Goal: Task Accomplishment & Management: Complete application form

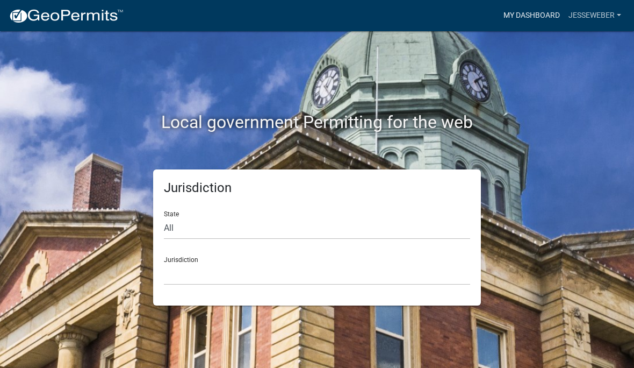
click at [528, 10] on link "My Dashboard" at bounding box center [531, 15] width 65 height 20
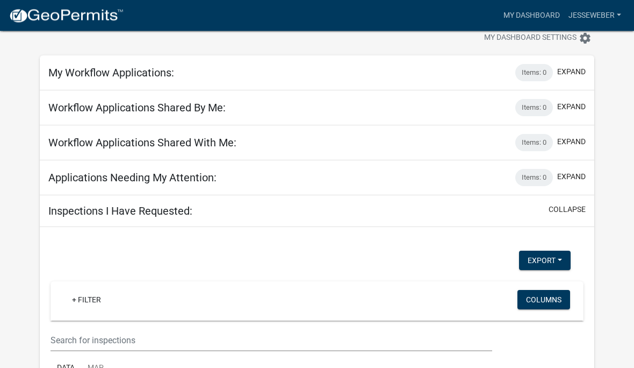
scroll to position [30, 0]
click at [448, 209] on div "Inspections I Have Requested: collapse" at bounding box center [317, 211] width 555 height 32
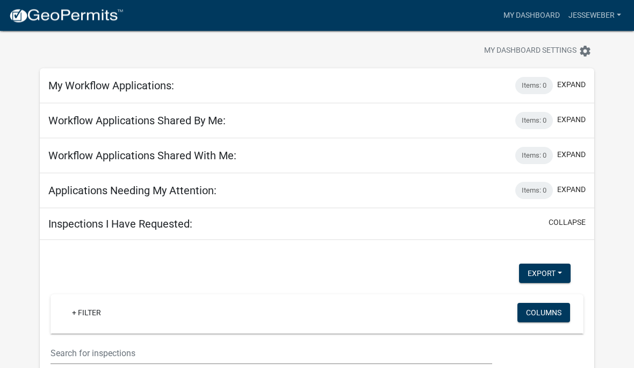
scroll to position [0, 0]
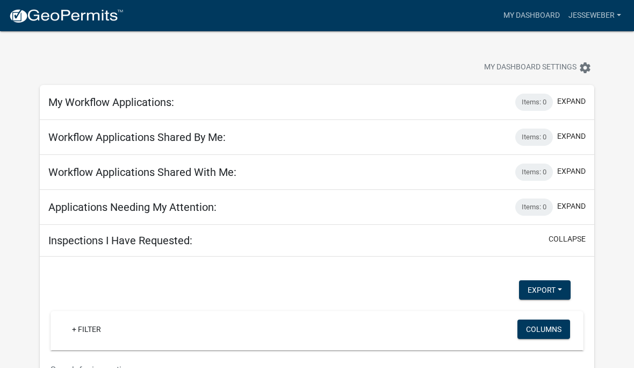
click at [423, 95] on div "My Workflow Applications: Items: 0 expand" at bounding box center [317, 102] width 555 height 35
click at [457, 114] on div "My Workflow Applications: Items: 0 expand" at bounding box center [317, 102] width 555 height 35
click at [559, 98] on button "expand" at bounding box center [571, 101] width 28 height 11
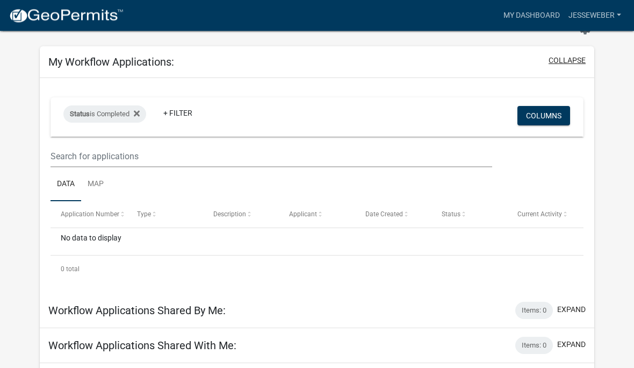
scroll to position [39, 0]
click at [572, 59] on button "collapse" at bounding box center [567, 59] width 37 height 11
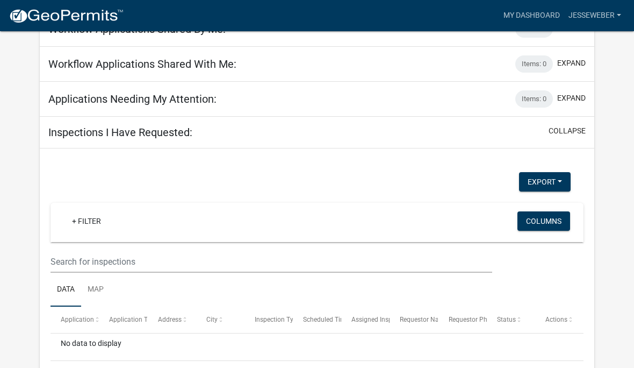
scroll to position [0, 0]
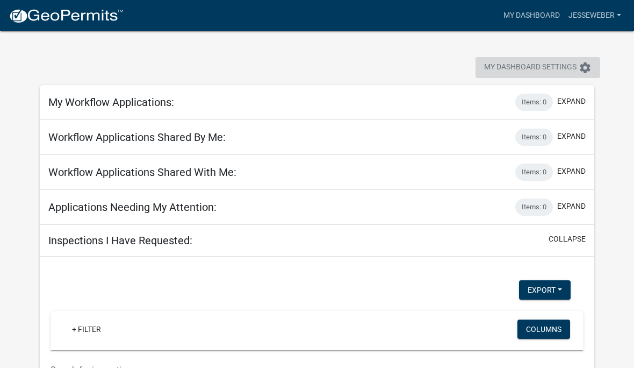
click at [573, 68] on span "My Dashboard Settings" at bounding box center [530, 67] width 92 height 13
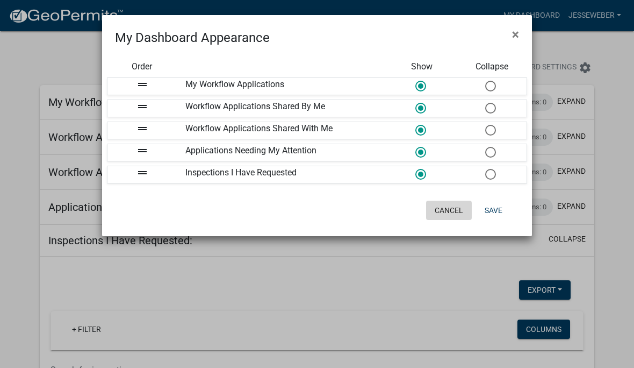
click at [449, 218] on button "Cancel" at bounding box center [449, 209] width 46 height 19
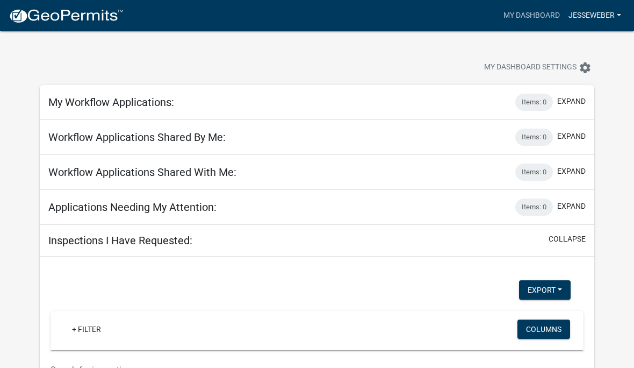
click at [607, 16] on link "jesseweber" at bounding box center [594, 15] width 61 height 20
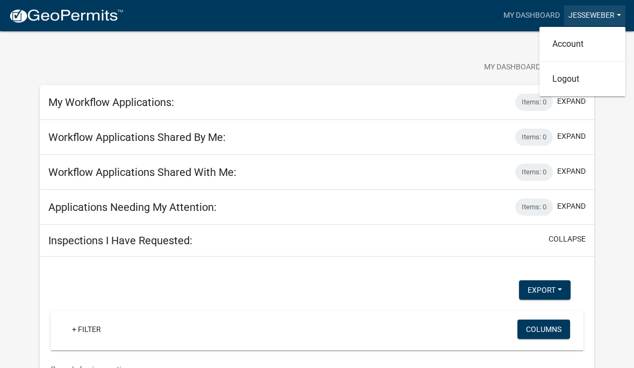
click at [605, 15] on link "jesseweber" at bounding box center [594, 15] width 61 height 20
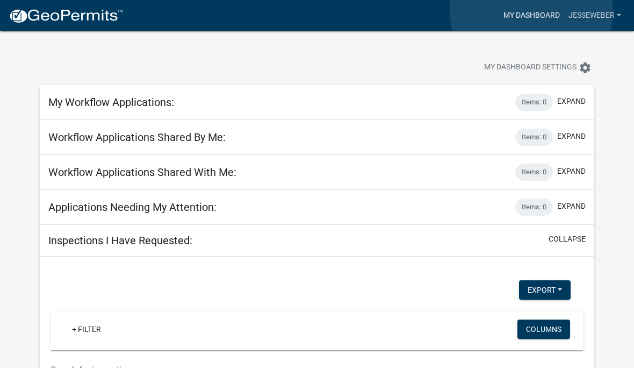
click at [532, 11] on link "My Dashboard" at bounding box center [531, 15] width 65 height 20
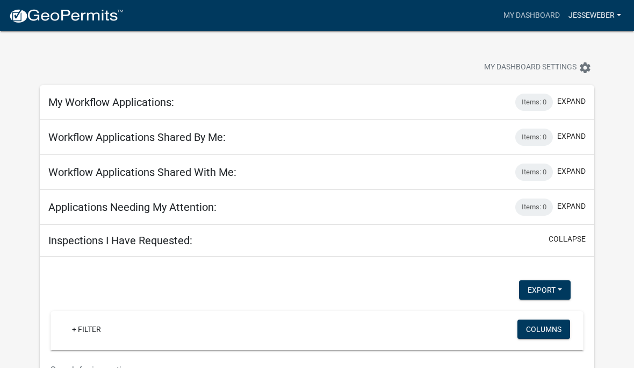
click at [611, 25] on link "jesseweber" at bounding box center [594, 15] width 61 height 20
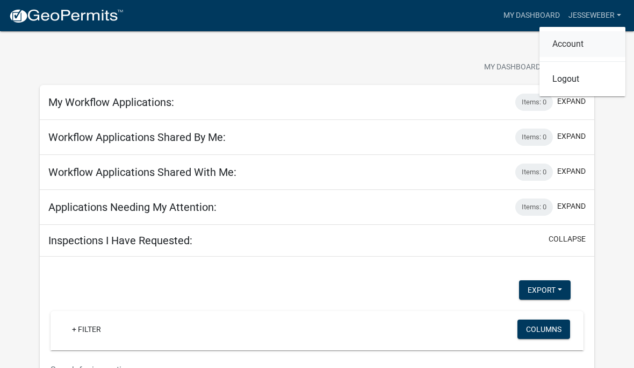
click at [578, 42] on link "Account" at bounding box center [583, 44] width 86 height 26
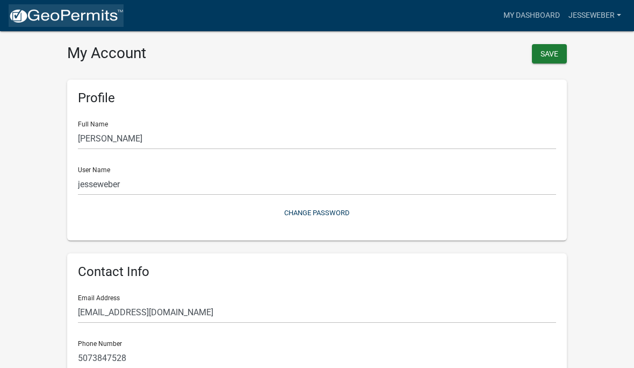
click at [97, 23] on img at bounding box center [66, 16] width 115 height 16
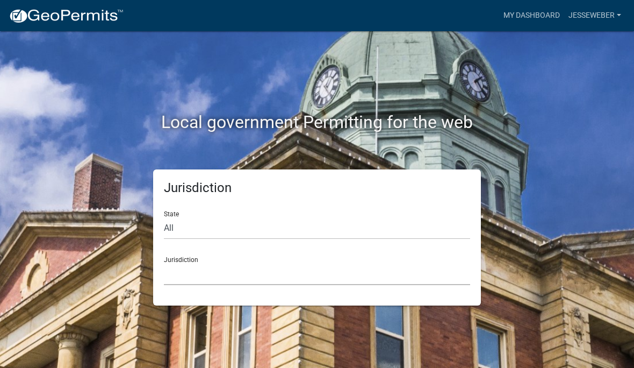
click at [221, 278] on select "[GEOGRAPHIC_DATA], [US_STATE] [GEOGRAPHIC_DATA], [US_STATE][PERSON_NAME][GEOGRA…" at bounding box center [317, 274] width 306 height 22
click at [214, 231] on select "All [US_STATE] [US_STATE] [US_STATE] [US_STATE] [US_STATE] [US_STATE] [US_STATE…" at bounding box center [317, 228] width 306 height 22
click at [224, 232] on select "All [US_STATE] [US_STATE] [US_STATE] [US_STATE] [US_STATE] [US_STATE] [US_STATE…" at bounding box center [317, 228] width 306 height 22
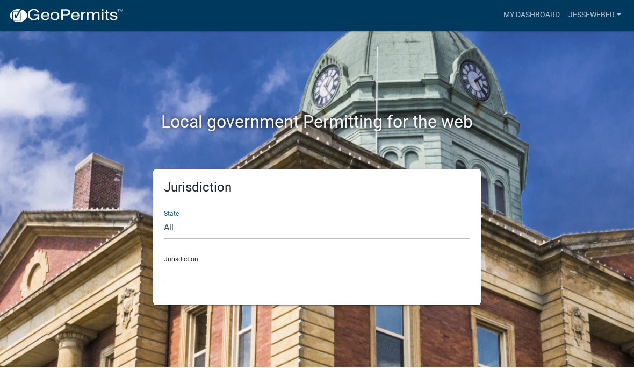
click at [210, 232] on select "All [US_STATE] [US_STATE] [US_STATE] [US_STATE] [US_STATE] [US_STATE] [US_STATE…" at bounding box center [317, 228] width 306 height 22
select select "[US_STATE]"
click at [225, 283] on select "[GEOGRAPHIC_DATA], [US_STATE] [GEOGRAPHIC_DATA], [US_STATE] [GEOGRAPHIC_DATA], …" at bounding box center [317, 274] width 306 height 22
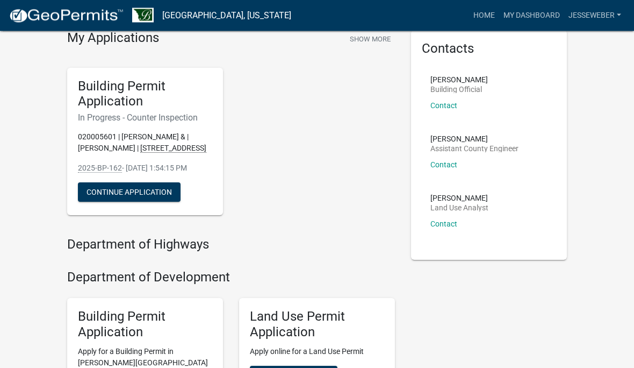
scroll to position [34, 0]
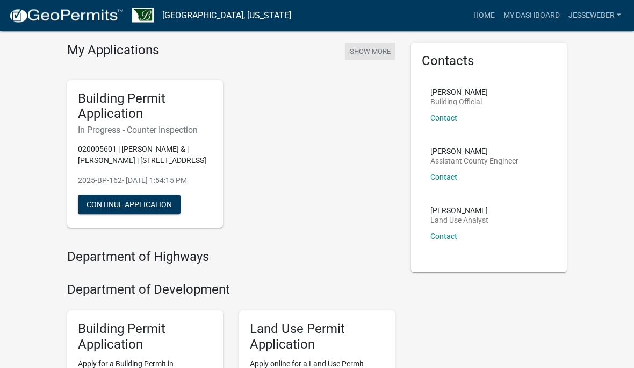
click at [377, 52] on button "Show More" at bounding box center [370, 52] width 49 height 18
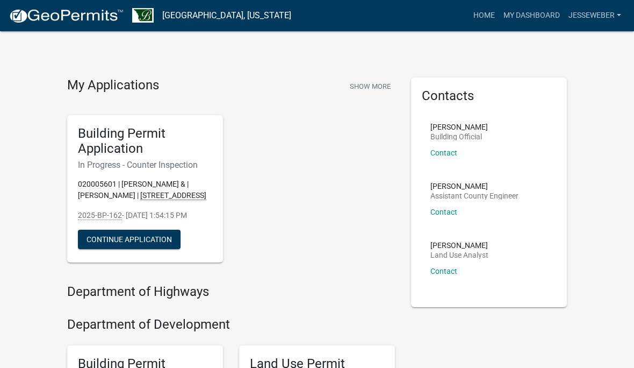
click at [158, 141] on h5 "Building Permit Application" at bounding box center [145, 141] width 134 height 31
click at [140, 249] on button "Continue Application" at bounding box center [129, 238] width 103 height 19
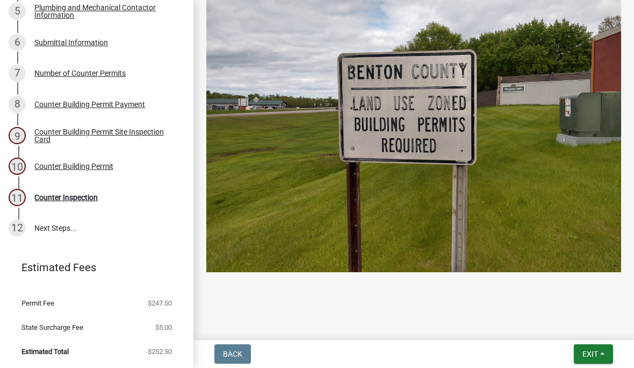
scroll to position [237, 0]
click at [78, 140] on div "Counter Building Permit Site Inspection Card" at bounding box center [105, 135] width 142 height 15
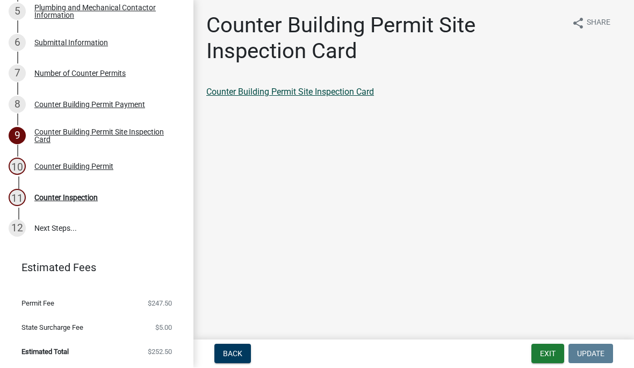
click at [367, 91] on link "Counter Building Permit Site Inspection Card" at bounding box center [290, 92] width 168 height 10
click at [96, 163] on div "Counter Building Permit" at bounding box center [73, 167] width 79 height 8
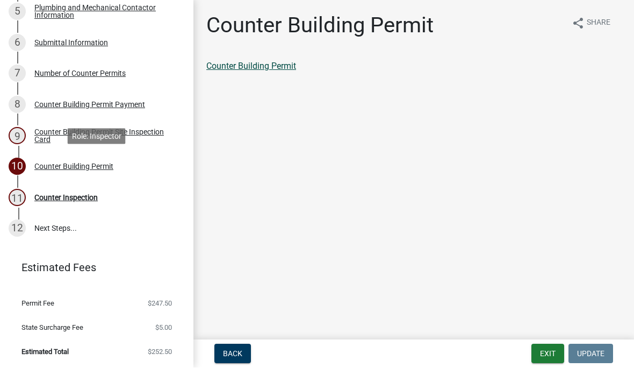
click at [286, 67] on link "Counter Building Permit" at bounding box center [251, 66] width 90 height 10
click at [284, 61] on link "Counter Building Permit" at bounding box center [251, 66] width 90 height 10
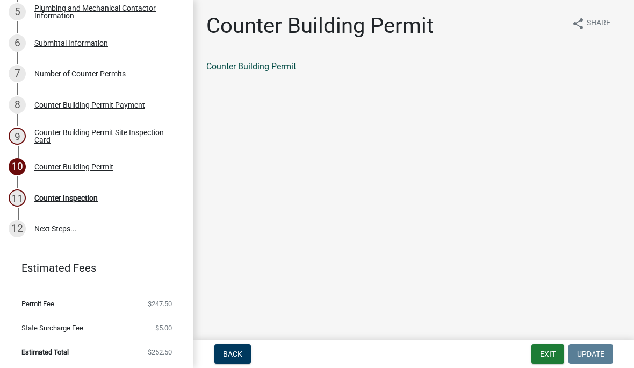
click at [285, 70] on link "Counter Building Permit" at bounding box center [251, 66] width 90 height 10
click at [278, 64] on link "Counter Building Permit" at bounding box center [251, 66] width 90 height 10
click at [275, 70] on link "Counter Building Permit" at bounding box center [251, 66] width 90 height 10
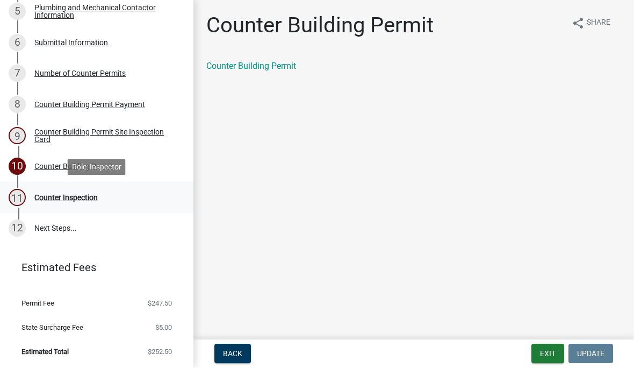
click at [85, 199] on div "Counter Inspection" at bounding box center [65, 198] width 63 height 8
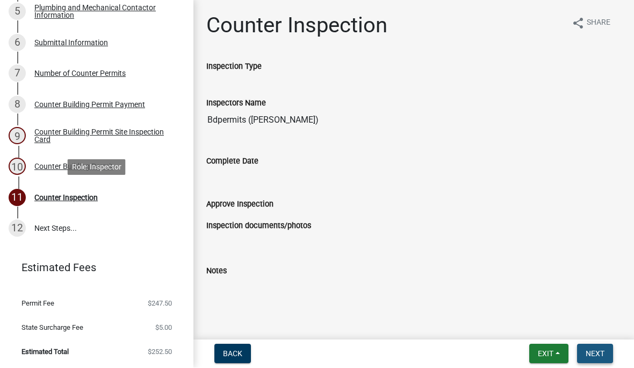
click at [606, 360] on button "Next" at bounding box center [595, 353] width 36 height 19
click at [605, 351] on button "Next" at bounding box center [595, 353] width 36 height 19
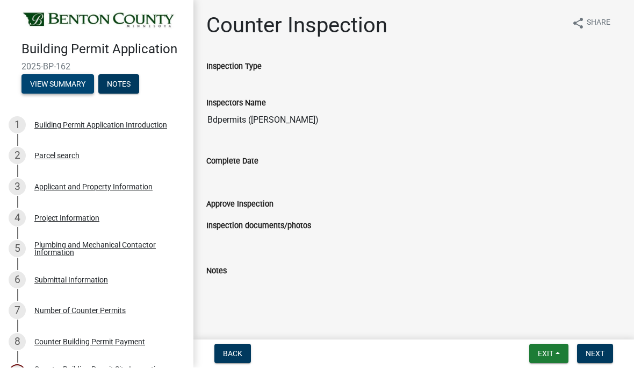
click at [74, 87] on button "View Summary" at bounding box center [57, 84] width 73 height 19
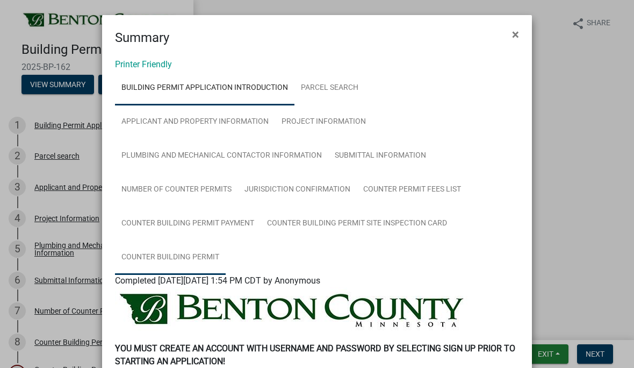
click at [184, 265] on link "Counter Building Permit" at bounding box center [170, 257] width 111 height 34
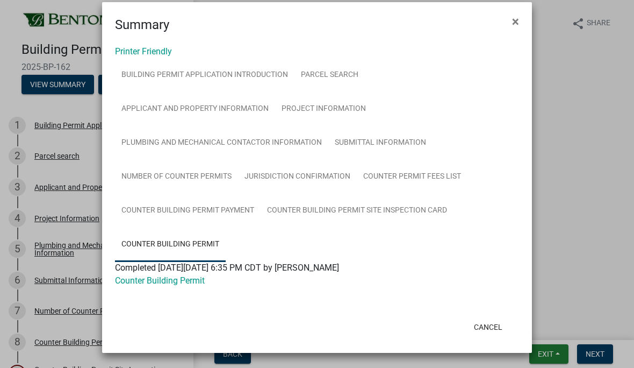
scroll to position [13, 0]
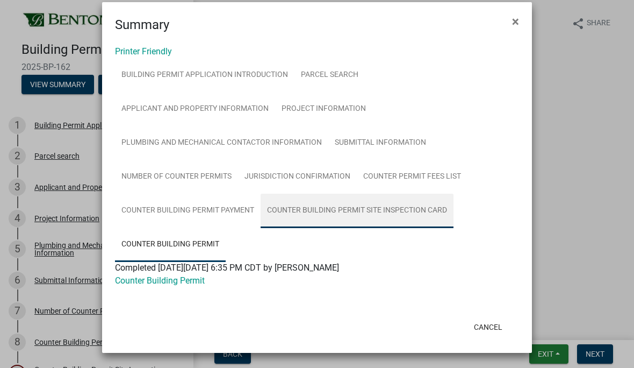
click at [413, 227] on link "Counter Building Permit Site Inspection Card" at bounding box center [357, 210] width 193 height 34
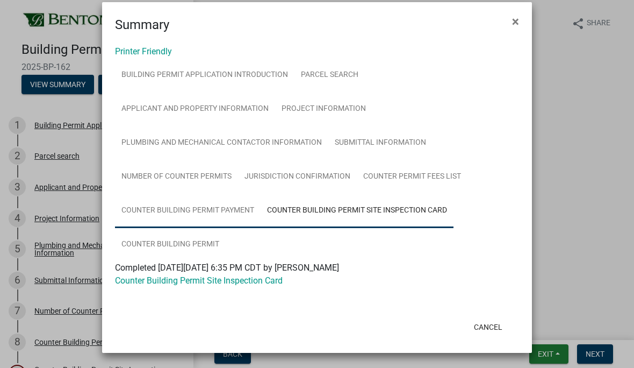
click at [218, 213] on link "Counter Building Permit Payment" at bounding box center [188, 210] width 146 height 34
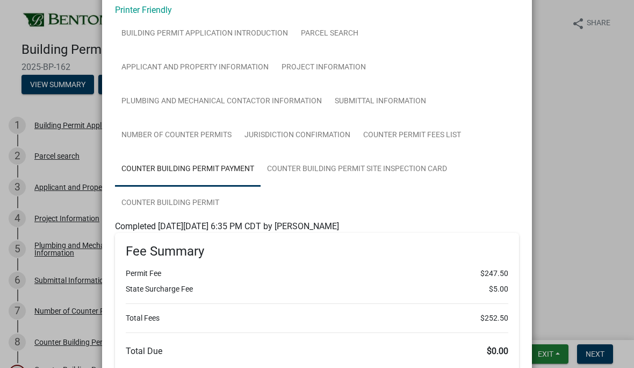
scroll to position [52, 0]
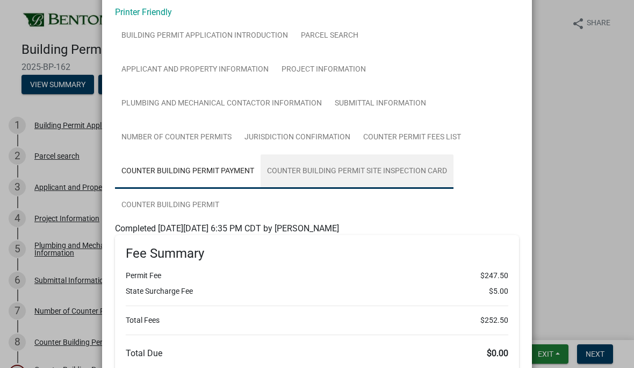
click at [396, 176] on link "Counter Building Permit Site Inspection Card" at bounding box center [357, 171] width 193 height 34
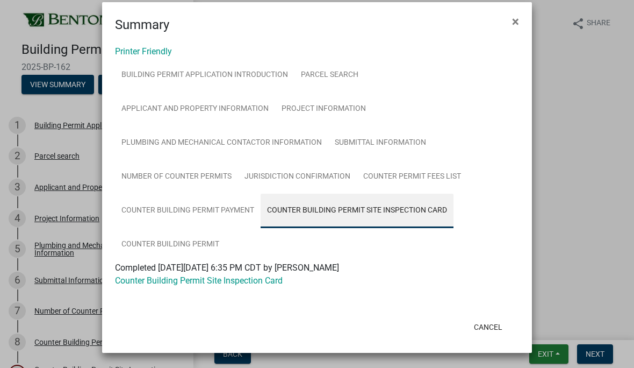
scroll to position [13, 0]
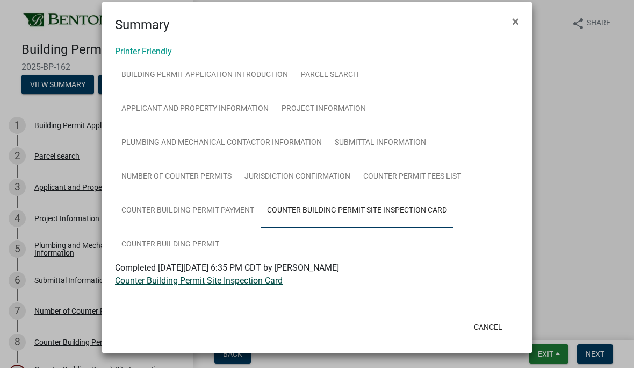
click at [214, 279] on link "Counter Building Permit Site Inspection Card" at bounding box center [199, 280] width 168 height 10
click at [247, 284] on link "Counter Building Permit Site Inspection Card" at bounding box center [199, 280] width 168 height 10
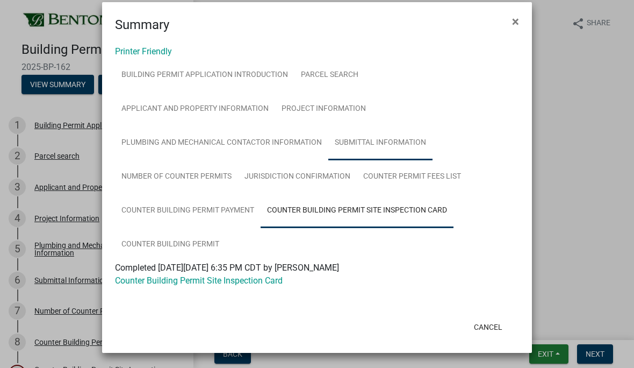
click at [399, 138] on link "Submittal Information" at bounding box center [380, 143] width 104 height 34
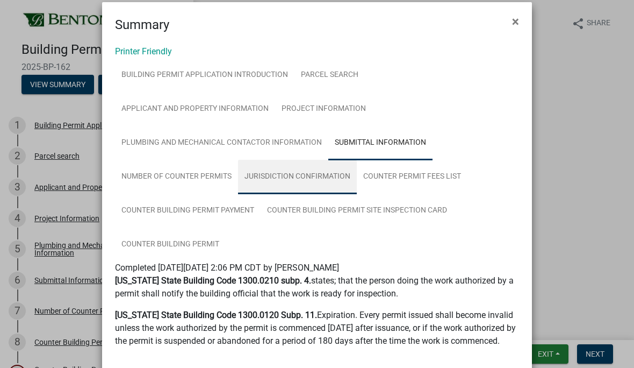
click at [297, 182] on link "Jurisdiction Confirmation" at bounding box center [297, 177] width 119 height 34
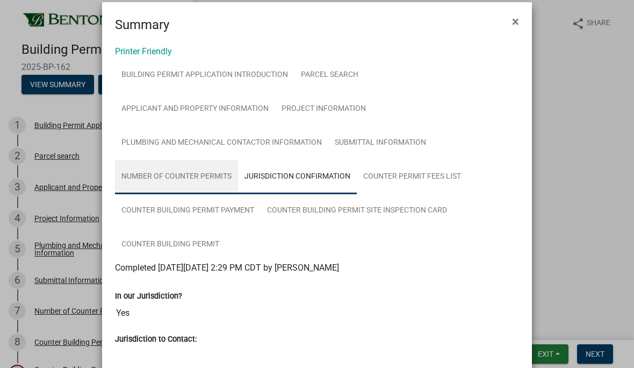
click at [191, 181] on link "Number of Counter Permits" at bounding box center [176, 177] width 123 height 34
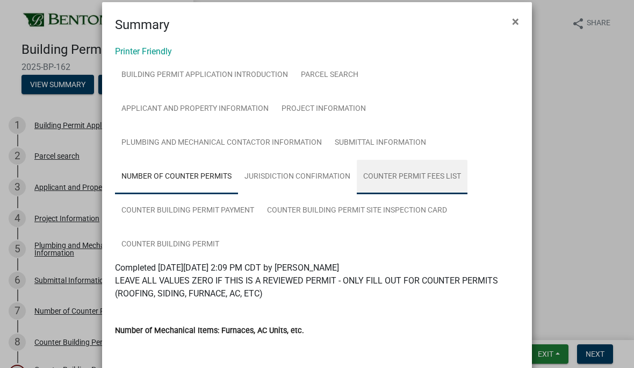
click at [429, 177] on link "Counter Permit Fees List" at bounding box center [412, 177] width 111 height 34
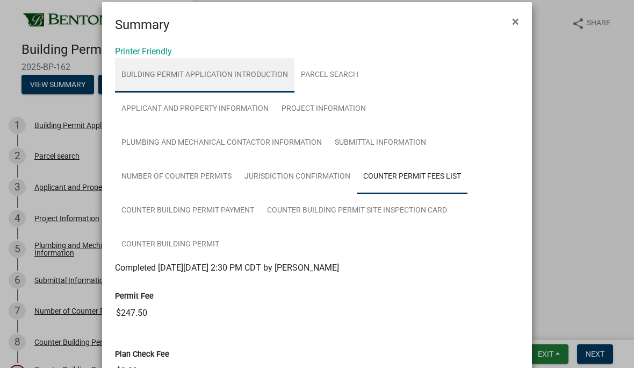
click at [274, 76] on link "Building Permit Application Introduction" at bounding box center [204, 75] width 179 height 34
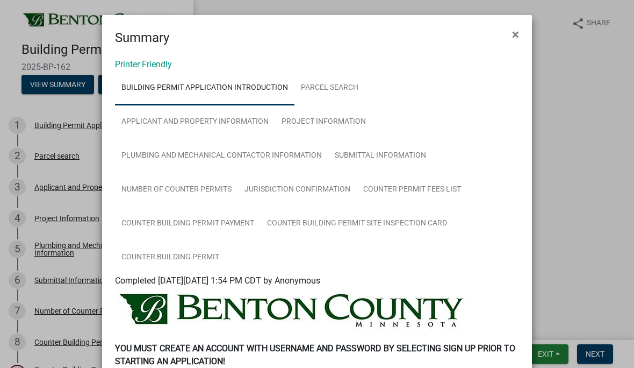
scroll to position [0, 0]
click at [253, 119] on link "Applicant and Property Information" at bounding box center [195, 122] width 160 height 34
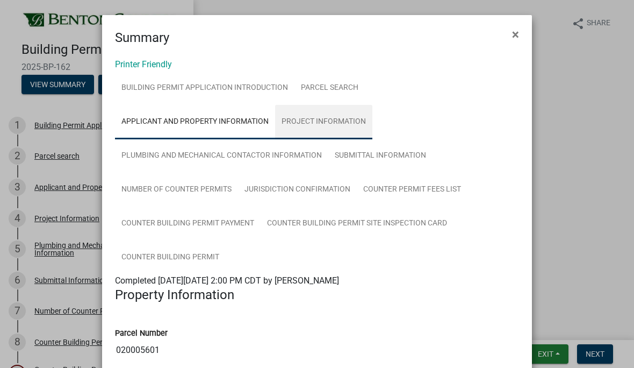
click at [344, 120] on link "Project Information" at bounding box center [323, 122] width 97 height 34
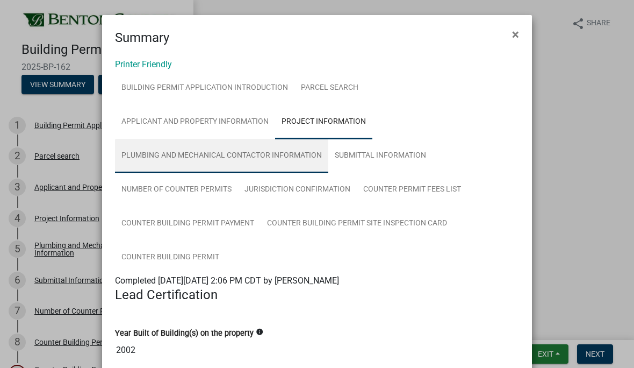
click at [178, 156] on link "Plumbing and Mechanical Contactor Information" at bounding box center [221, 156] width 213 height 34
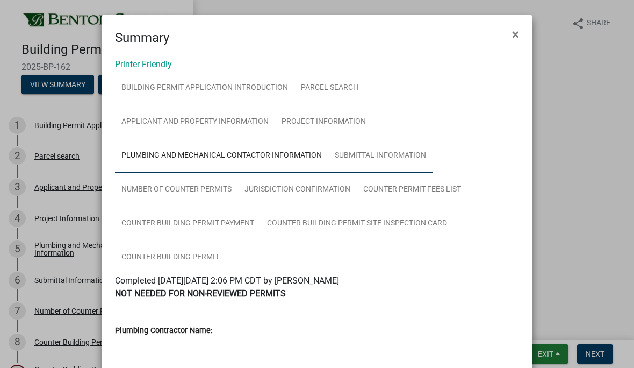
click at [406, 140] on link "Submittal Information" at bounding box center [380, 156] width 104 height 34
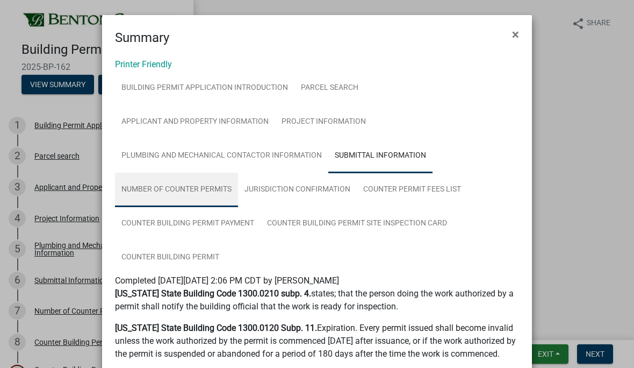
click at [207, 192] on link "Number of Counter Permits" at bounding box center [176, 190] width 123 height 34
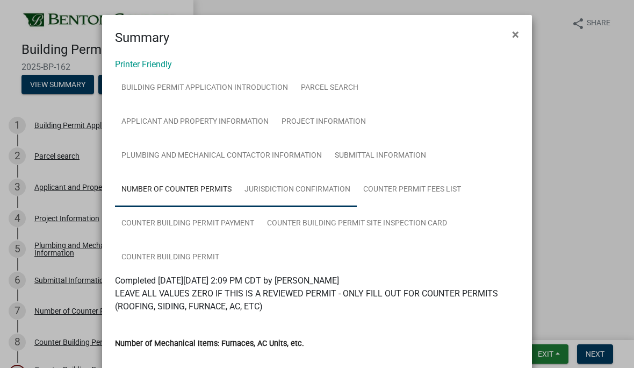
click at [326, 201] on link "Jurisdiction Confirmation" at bounding box center [297, 190] width 119 height 34
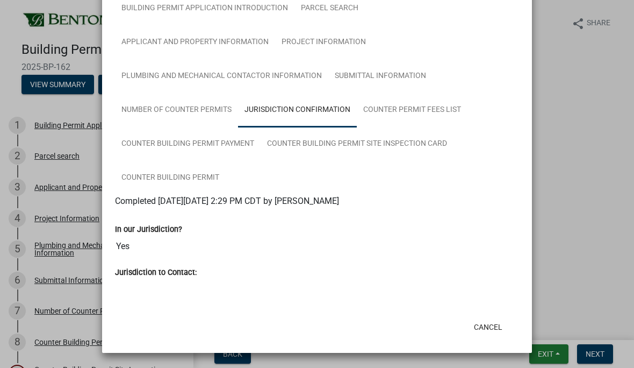
scroll to position [80, 0]
click at [433, 114] on link "Counter Permit Fees List" at bounding box center [412, 110] width 111 height 34
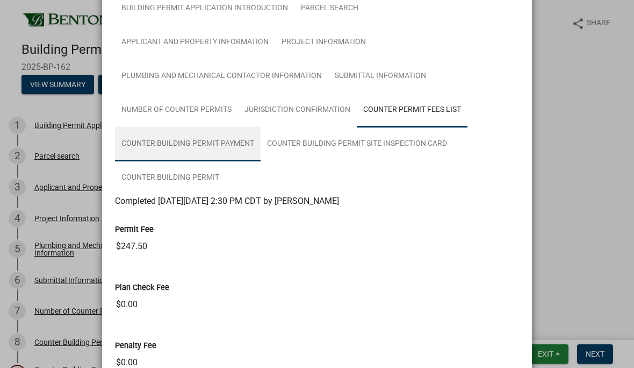
click at [223, 153] on link "Counter Building Permit Payment" at bounding box center [188, 144] width 146 height 34
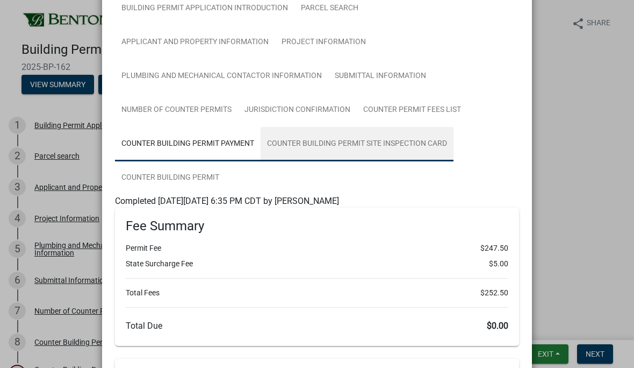
click at [404, 149] on link "Counter Building Permit Site Inspection Card" at bounding box center [357, 144] width 193 height 34
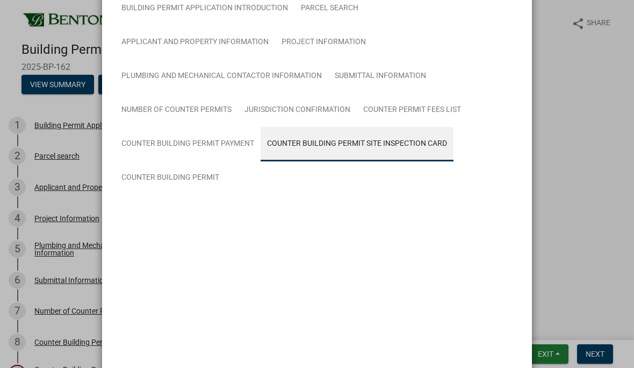
scroll to position [13, 0]
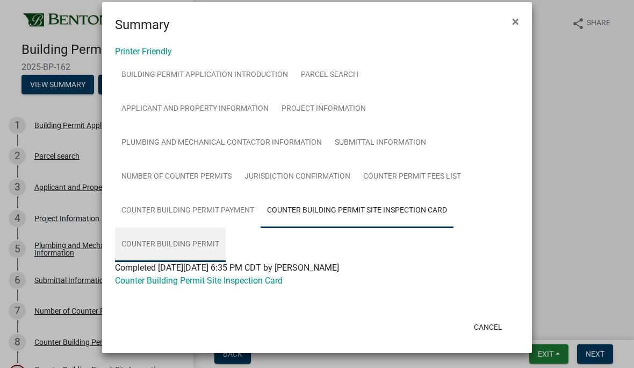
click at [201, 247] on link "Counter Building Permit" at bounding box center [170, 244] width 111 height 34
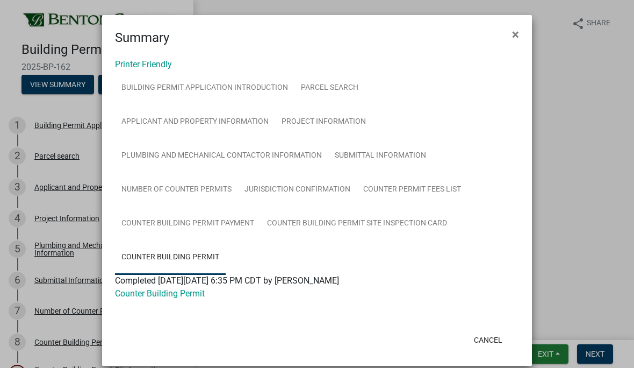
scroll to position [0, 0]
click at [511, 43] on button "×" at bounding box center [516, 34] width 24 height 30
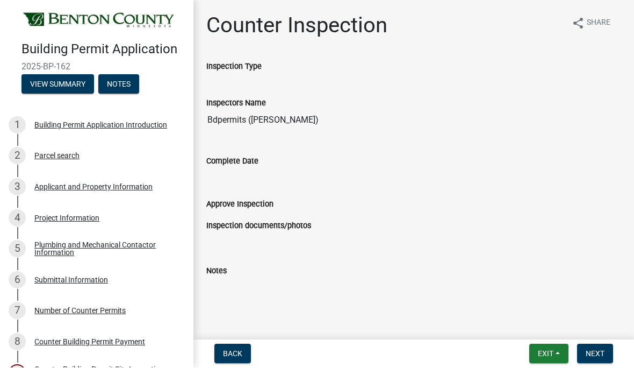
click at [282, 111] on input "Bdpermits ([PERSON_NAME])" at bounding box center [413, 120] width 415 height 21
click at [271, 137] on div "Inspectors Name Bdpermits ([PERSON_NAME])" at bounding box center [413, 111] width 431 height 58
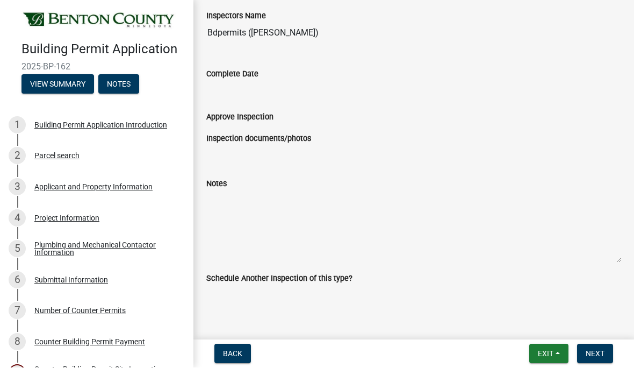
scroll to position [87, 0]
click at [310, 277] on label "Schedule Another Inspection of this type?" at bounding box center [279, 279] width 146 height 8
click at [308, 285] on div "Schedule Another Inspection of this type?" at bounding box center [413, 282] width 431 height 21
click at [124, 93] on button "Notes" at bounding box center [118, 84] width 41 height 19
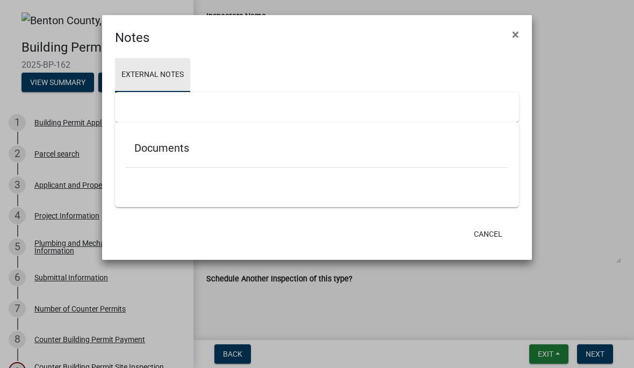
click at [174, 81] on link "External Notes" at bounding box center [152, 75] width 75 height 34
click at [178, 141] on div "Documents" at bounding box center [317, 150] width 383 height 35
click at [187, 157] on div "Documents" at bounding box center [317, 150] width 383 height 35
click at [424, 173] on div at bounding box center [317, 173] width 383 height 11
click at [168, 150] on h5 "Documents" at bounding box center [316, 147] width 365 height 13
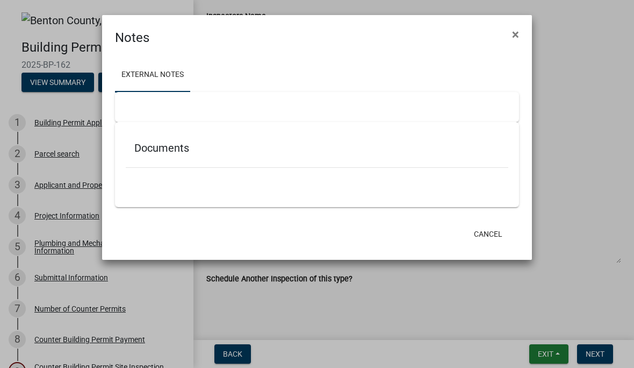
click at [168, 156] on div "Documents" at bounding box center [317, 150] width 383 height 35
click at [521, 41] on button "×" at bounding box center [516, 34] width 24 height 30
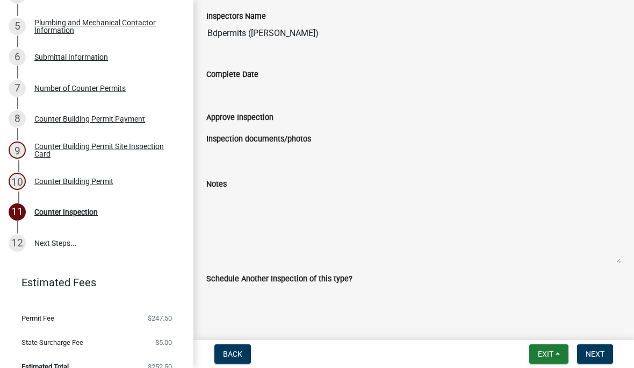
scroll to position [225, 0]
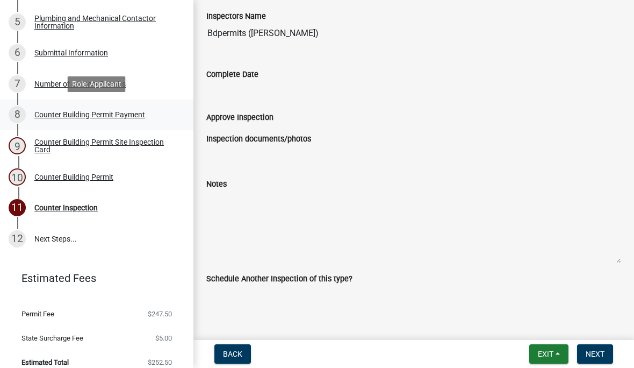
click at [131, 107] on div "8 Counter Building Permit Payment" at bounding box center [93, 114] width 168 height 17
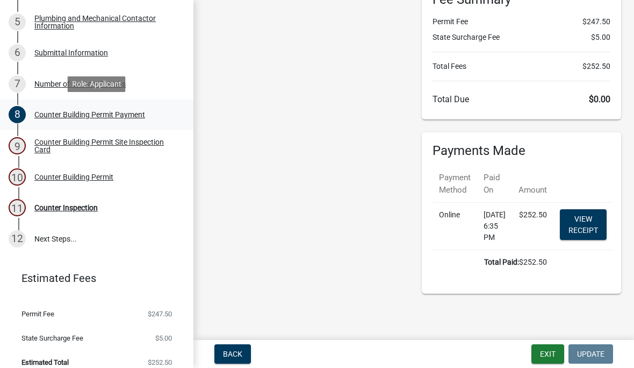
scroll to position [143, 0]
click at [549, 353] on button "Exit" at bounding box center [548, 353] width 33 height 19
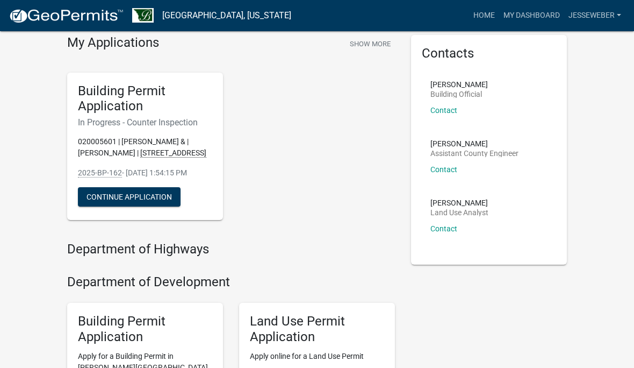
scroll to position [2, 0]
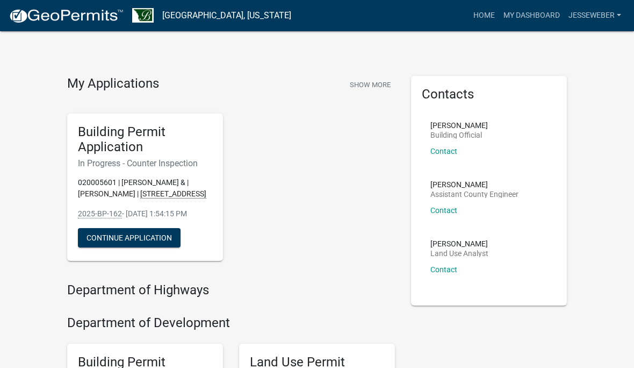
click at [206, 15] on link "[GEOGRAPHIC_DATA], [US_STATE]" at bounding box center [226, 15] width 129 height 18
click at [104, 19] on img at bounding box center [66, 16] width 115 height 16
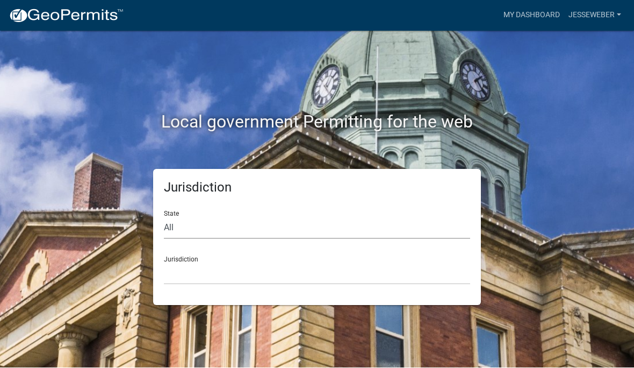
click at [321, 223] on select "All [US_STATE] [US_STATE] [US_STATE] [US_STATE] [US_STATE] [US_STATE] [US_STATE…" at bounding box center [317, 228] width 306 height 22
select select "[US_STATE]"
click at [252, 279] on select "[GEOGRAPHIC_DATA], [US_STATE] [GEOGRAPHIC_DATA], [US_STATE] [GEOGRAPHIC_DATA], …" at bounding box center [317, 274] width 306 height 22
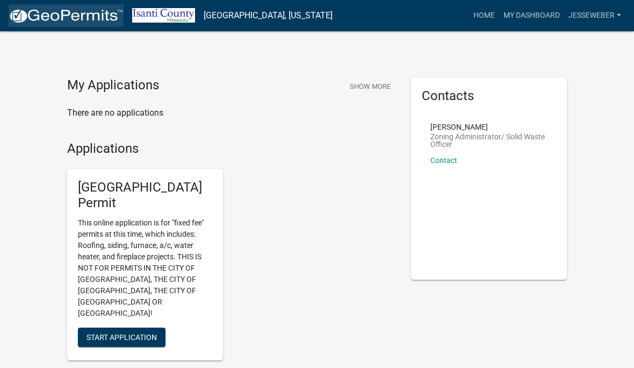
click at [73, 22] on img at bounding box center [66, 16] width 115 height 16
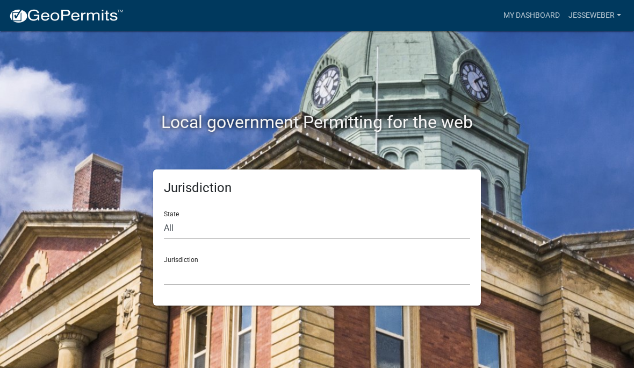
click at [244, 271] on select "[GEOGRAPHIC_DATA], [US_STATE] [GEOGRAPHIC_DATA], [US_STATE][PERSON_NAME][GEOGRA…" at bounding box center [317, 274] width 306 height 22
click at [243, 267] on select "[GEOGRAPHIC_DATA], [US_STATE] [GEOGRAPHIC_DATA], [US_STATE][PERSON_NAME][GEOGRA…" at bounding box center [317, 274] width 306 height 22
click at [209, 233] on select "All [US_STATE] [US_STATE] [US_STATE] [US_STATE] [US_STATE] [US_STATE] [US_STATE…" at bounding box center [317, 228] width 306 height 22
click at [310, 226] on select "All [US_STATE] [US_STATE] [US_STATE] [US_STATE] [US_STATE] [US_STATE] [US_STATE…" at bounding box center [317, 228] width 306 height 22
select select "[US_STATE]"
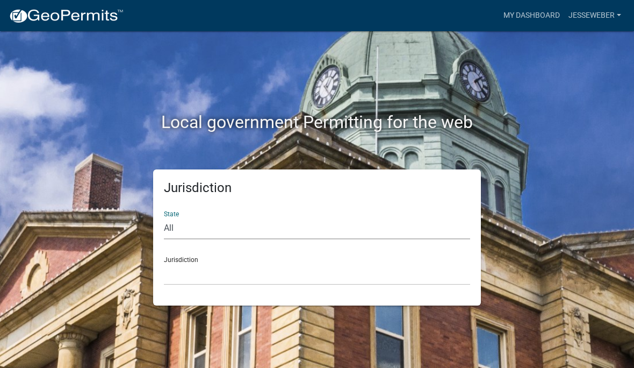
click at [260, 296] on div "Jurisdiction State All [US_STATE] [US_STATE] [US_STATE] [US_STATE] [US_STATE] […" at bounding box center [317, 237] width 328 height 136
click at [277, 278] on select "[GEOGRAPHIC_DATA], [US_STATE] [GEOGRAPHIC_DATA], [US_STATE] [GEOGRAPHIC_DATA], …" at bounding box center [317, 274] width 306 height 22
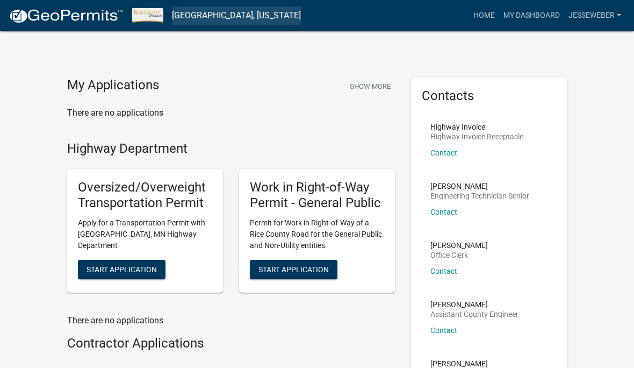
click at [244, 15] on link "[GEOGRAPHIC_DATA], [US_STATE]" at bounding box center [236, 15] width 129 height 18
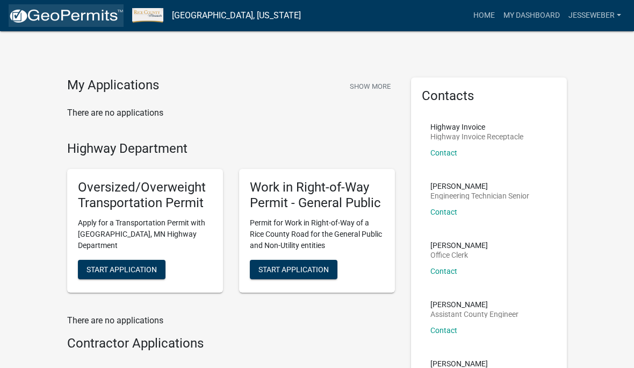
click at [88, 10] on img at bounding box center [66, 16] width 115 height 16
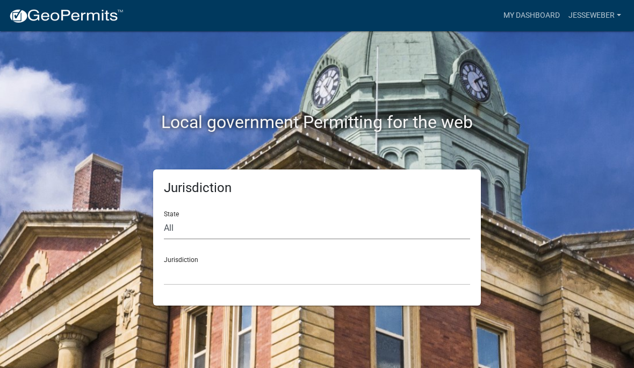
click at [243, 235] on select "All [US_STATE] [US_STATE] [US_STATE] [US_STATE] [US_STATE] [US_STATE] [US_STATE…" at bounding box center [317, 228] width 306 height 22
select select "[US_STATE]"
click at [262, 270] on select "[GEOGRAPHIC_DATA], [US_STATE] [GEOGRAPHIC_DATA], [US_STATE] [GEOGRAPHIC_DATA], …" at bounding box center [317, 274] width 306 height 22
click at [264, 278] on select "[GEOGRAPHIC_DATA], [US_STATE] [GEOGRAPHIC_DATA], [US_STATE] [GEOGRAPHIC_DATA], …" at bounding box center [317, 274] width 306 height 22
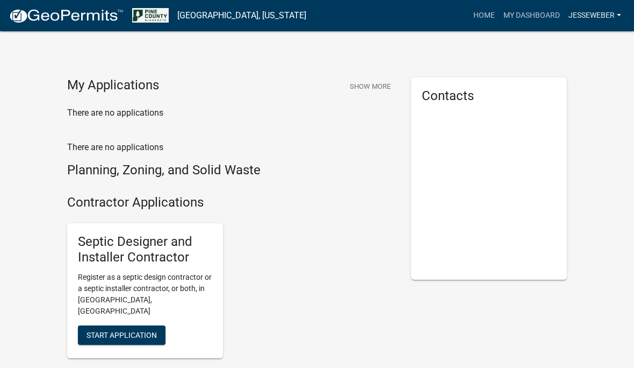
click at [617, 17] on link "jesseweber" at bounding box center [594, 15] width 61 height 20
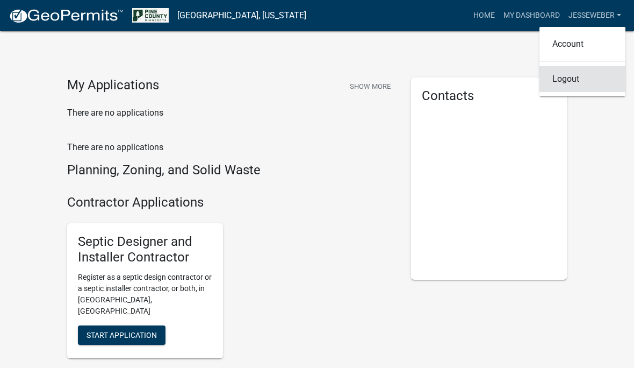
click at [586, 83] on link "Logout" at bounding box center [583, 79] width 86 height 26
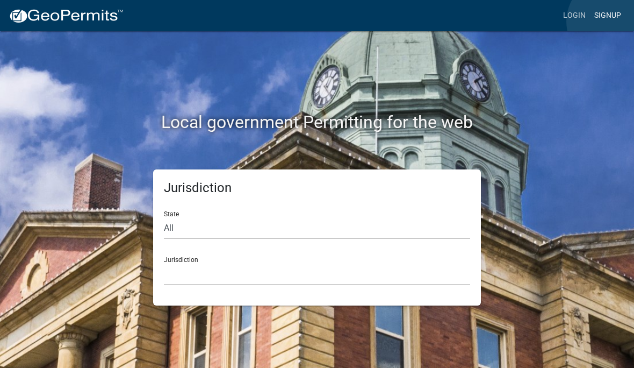
click at [611, 22] on link "Signup" at bounding box center [607, 15] width 35 height 20
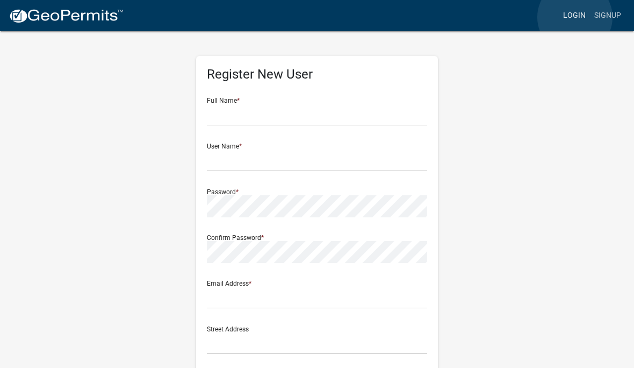
click at [576, 18] on link "Login" at bounding box center [574, 15] width 31 height 20
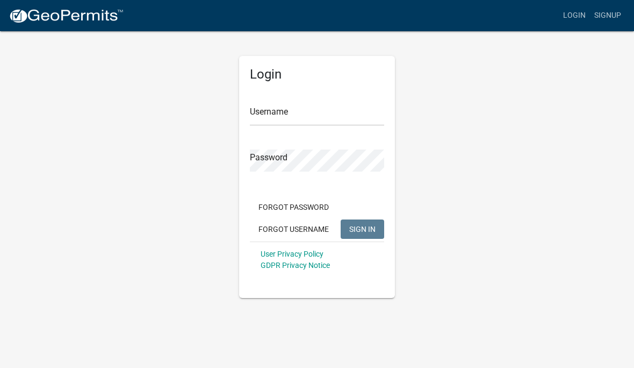
click at [313, 115] on input "Username" at bounding box center [317, 115] width 134 height 22
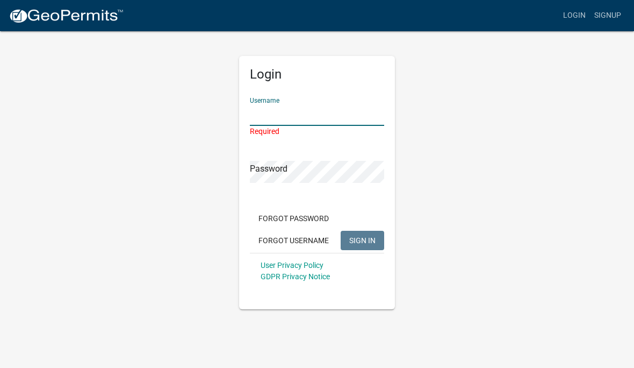
type input "WeberRoofing"
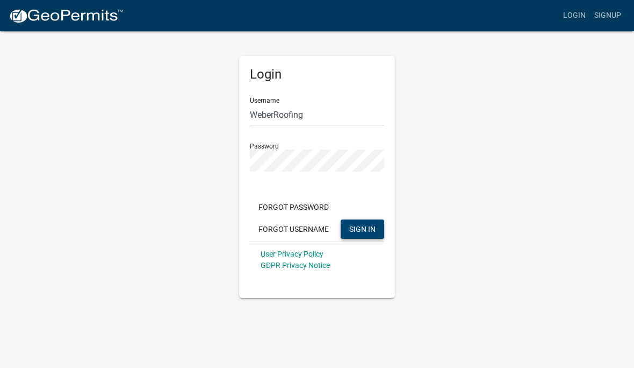
click at [369, 231] on span "SIGN IN" at bounding box center [362, 228] width 26 height 9
